Goal: Find specific page/section: Find specific page/section

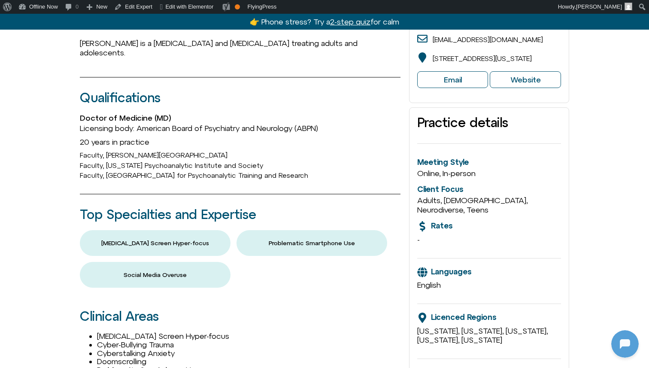
scroll to position [245, 0]
